Goal: Task Accomplishment & Management: Use online tool/utility

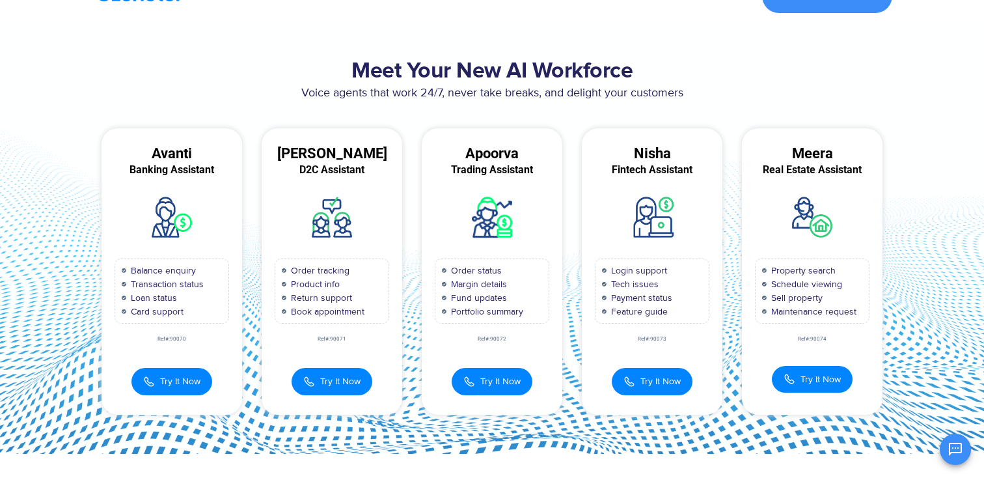
scroll to position [32, 0]
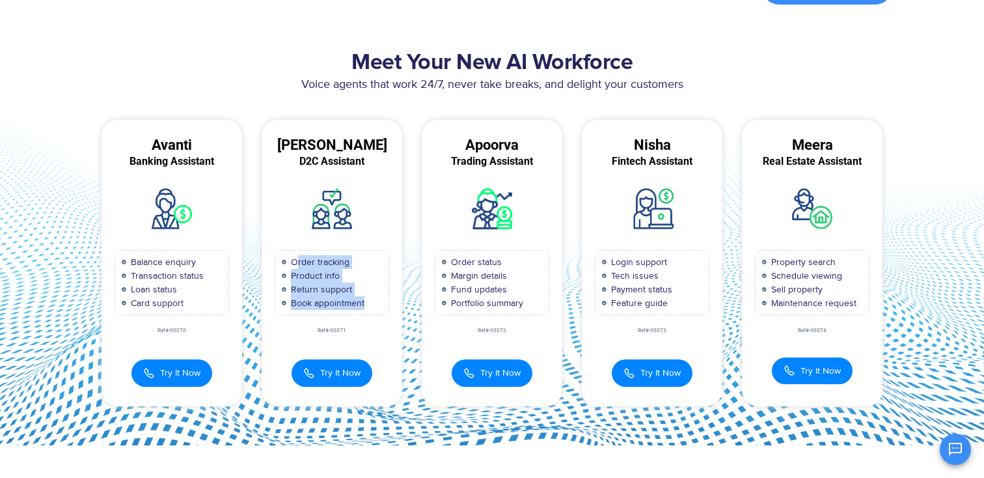
drag, startPoint x: 298, startPoint y: 263, endPoint x: 376, endPoint y: 297, distance: 85.4
click at [377, 297] on ul "Order tracking Product info Return support Book appointment" at bounding box center [332, 282] width 100 height 55
click at [376, 297] on li "Book appointment" at bounding box center [332, 303] width 100 height 14
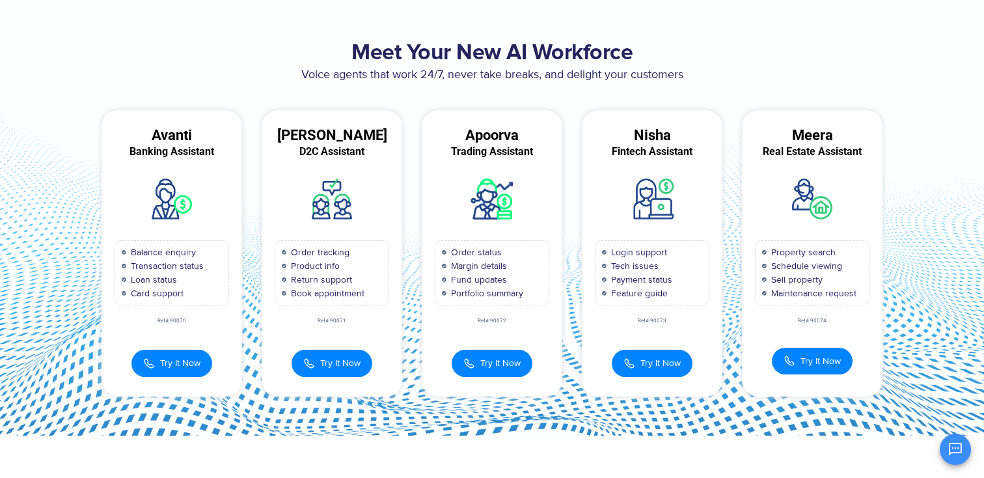
scroll to position [44, 0]
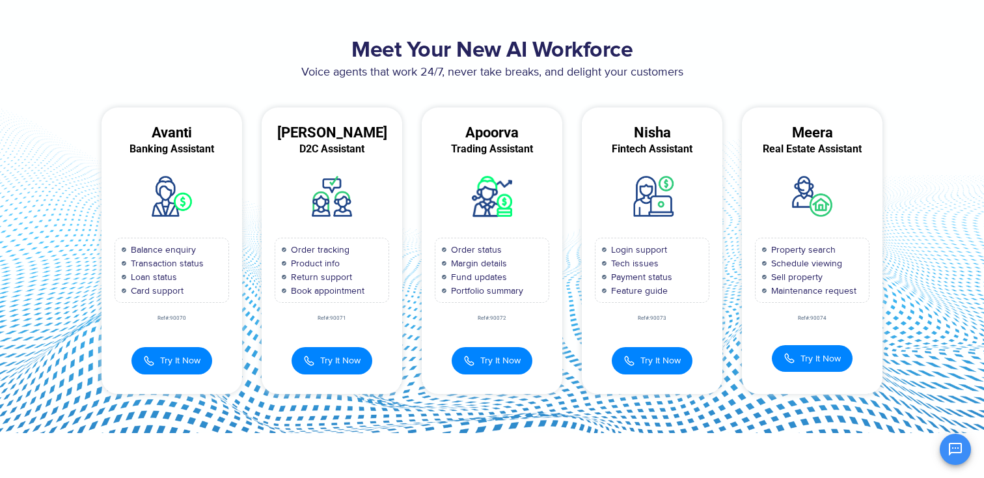
click at [329, 382] on div "[PERSON_NAME] D2C Assistant Order tracking Product info Return support Book app…" at bounding box center [332, 250] width 141 height 286
click at [331, 363] on span "Try It Now" at bounding box center [340, 359] width 40 height 14
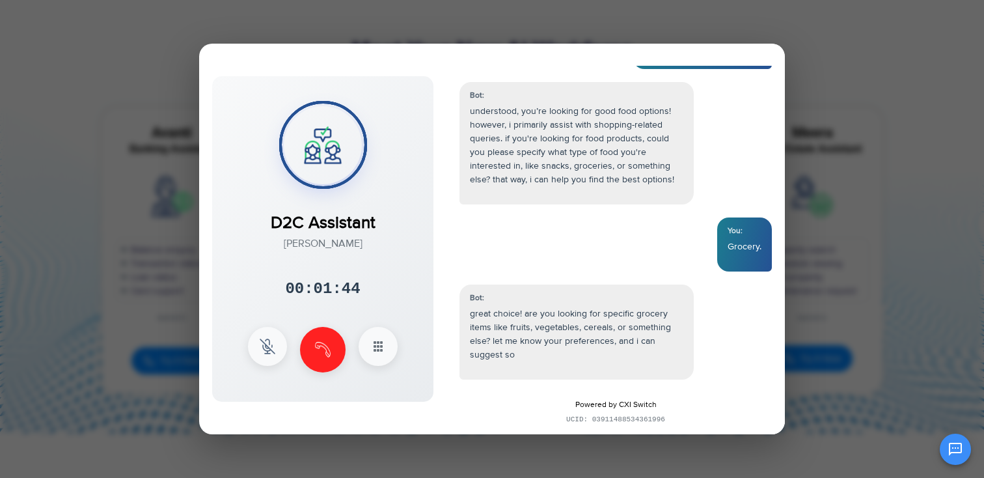
scroll to position [813, 0]
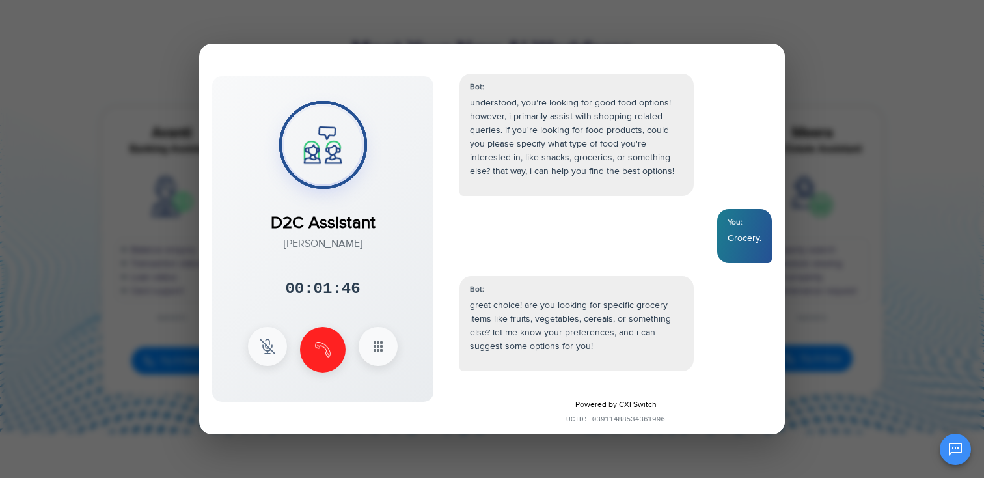
click at [866, 47] on div at bounding box center [492, 239] width 984 height 478
